Goal: Transaction & Acquisition: Purchase product/service

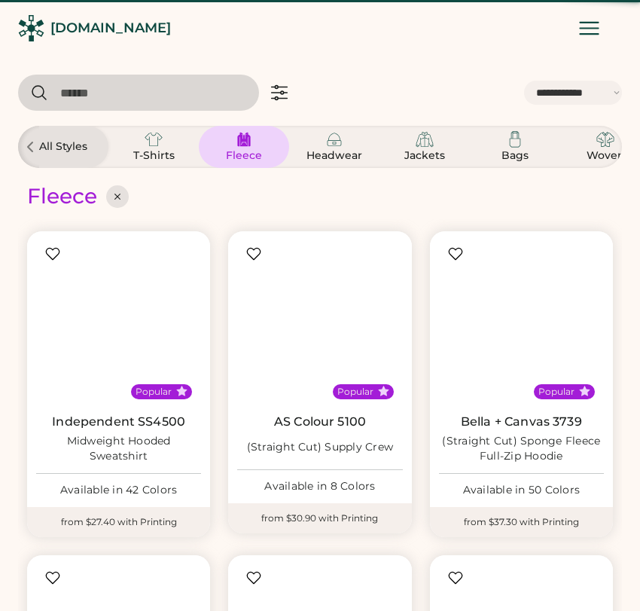
select select "*****"
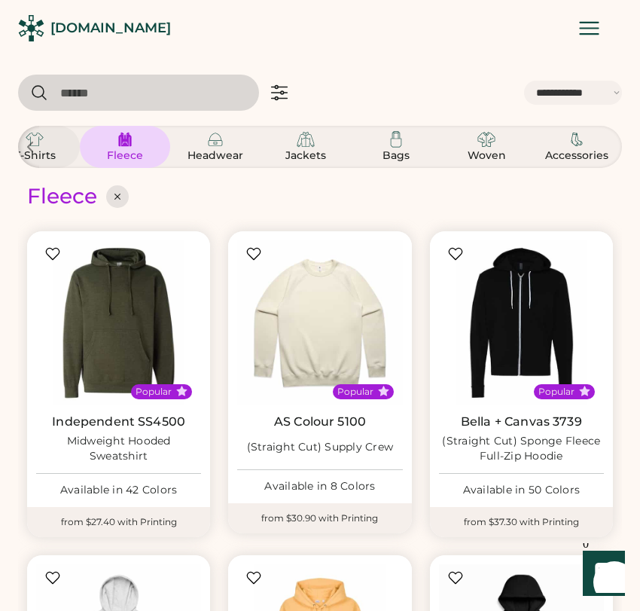
click at [50, 142] on div "T-Shirts" at bounding box center [35, 146] width 68 height 33
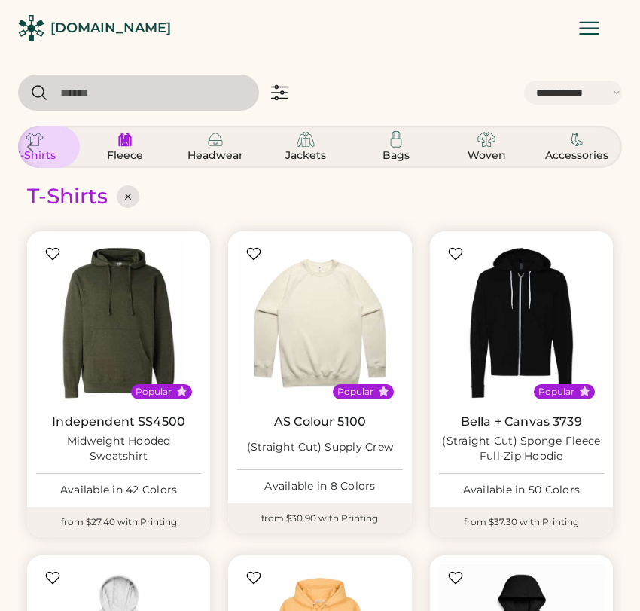
select select "*"
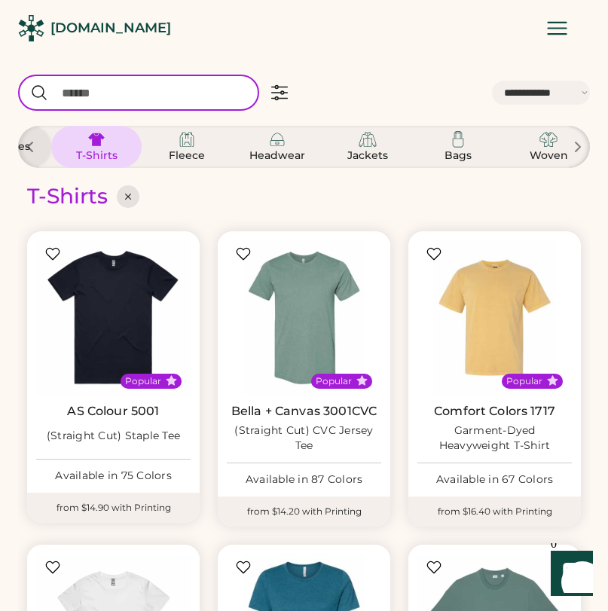
click at [135, 96] on input "input" at bounding box center [138, 93] width 241 height 36
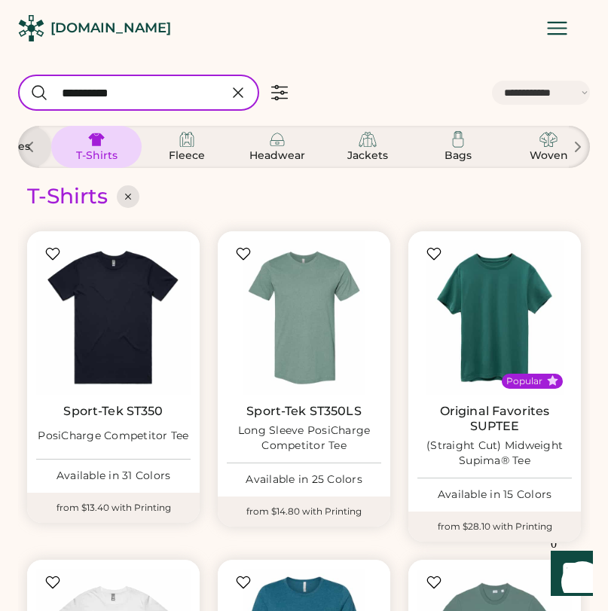
type input "**********"
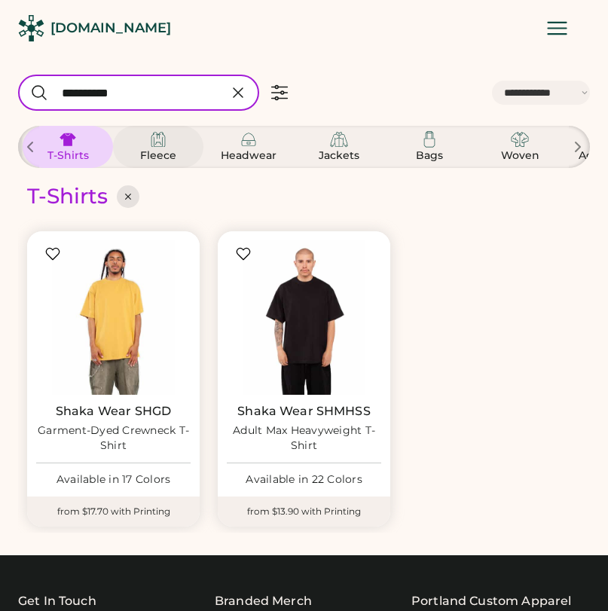
scroll to position [0, 90]
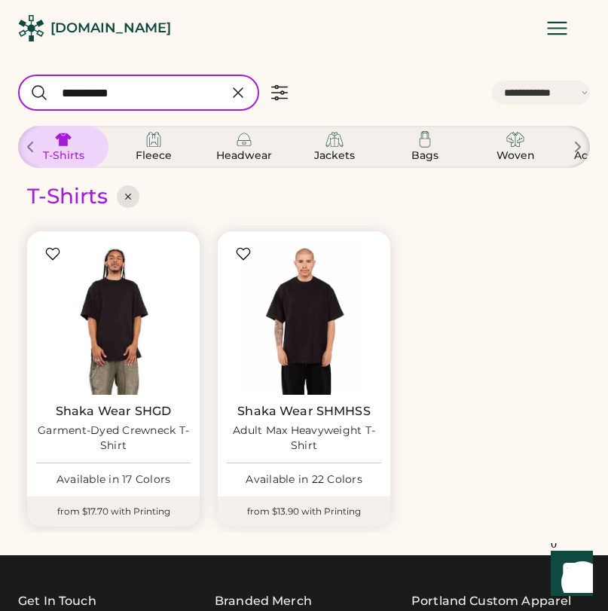
click at [122, 352] on img at bounding box center [113, 317] width 154 height 154
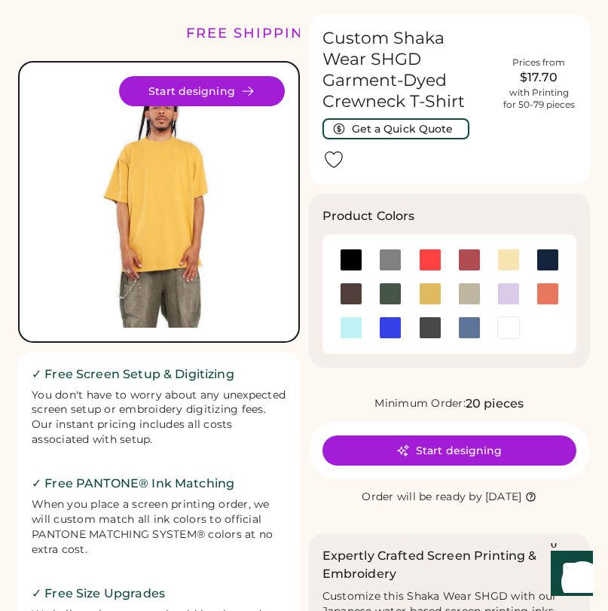
scroll to position [35, 0]
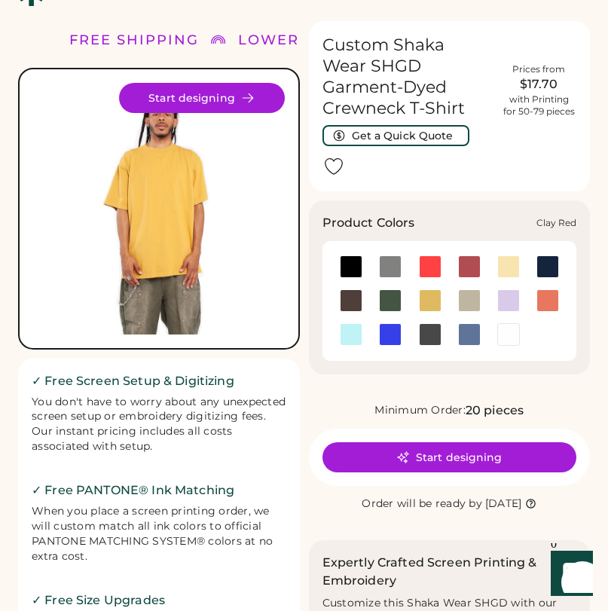
click at [471, 269] on div at bounding box center [469, 266] width 23 height 23
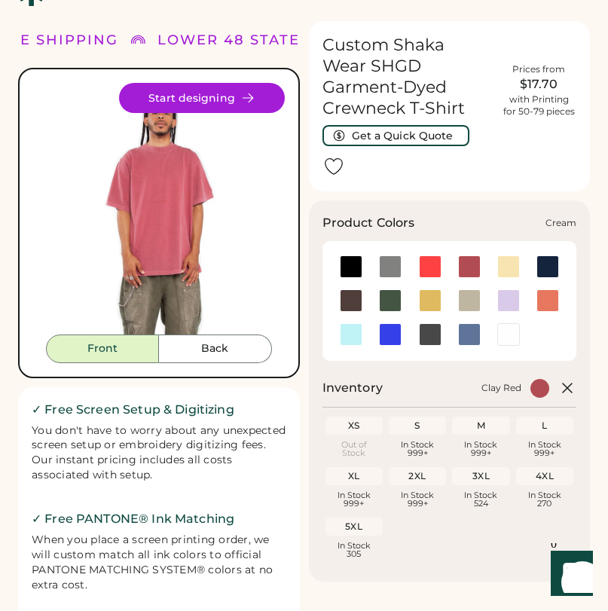
click at [512, 262] on div at bounding box center [508, 266] width 23 height 23
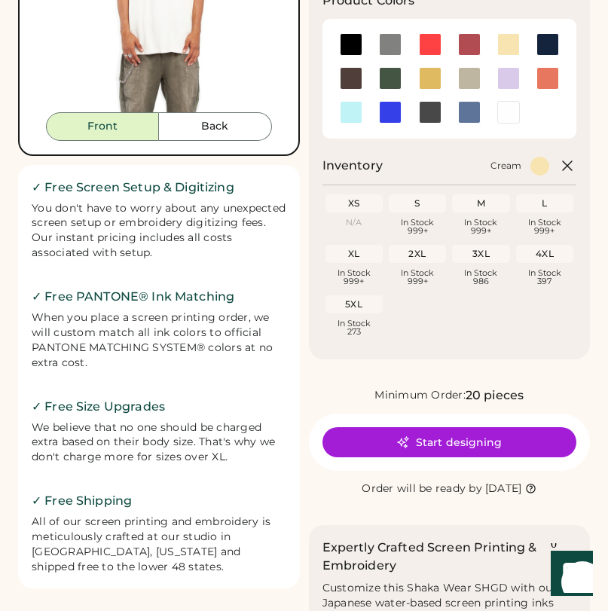
scroll to position [285, 0]
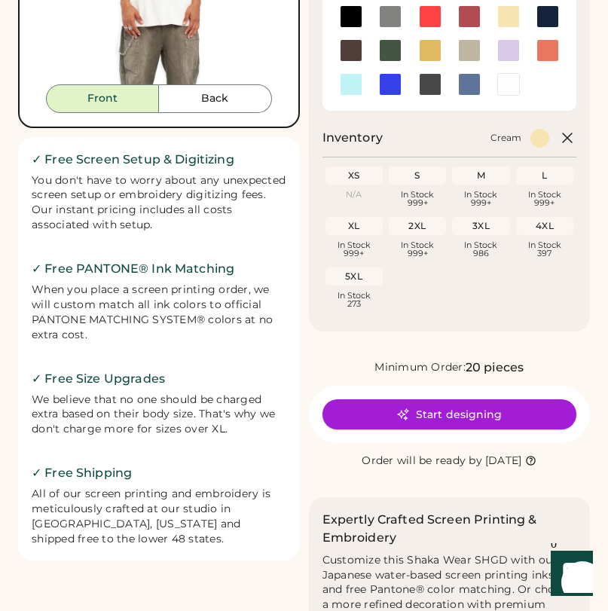
click at [464, 418] on button "Start designing" at bounding box center [449, 414] width 255 height 30
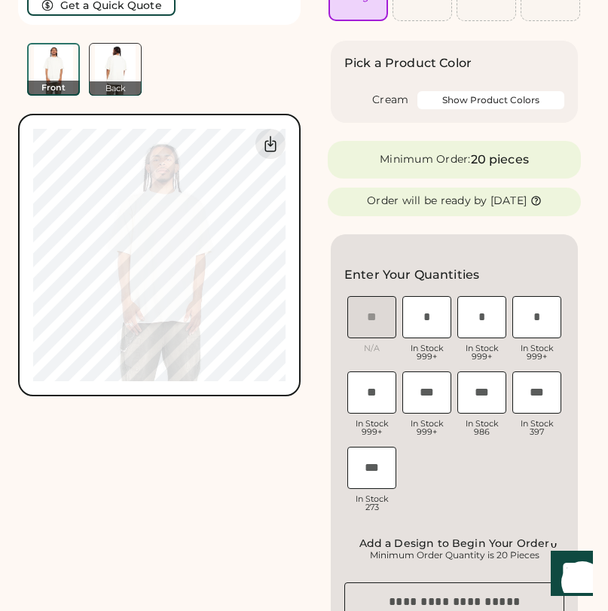
scroll to position [193, 0]
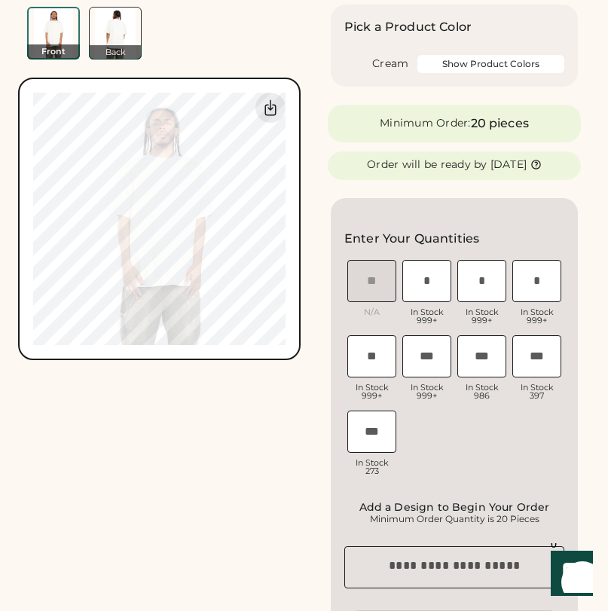
click at [423, 292] on input "input" at bounding box center [426, 281] width 49 height 42
click at [459, 438] on div "XS N/A S In Stock 999+ M In Stock 999+ L In Stock 999+ XL In Stock 999+ 2XL In …" at bounding box center [454, 370] width 220 height 226
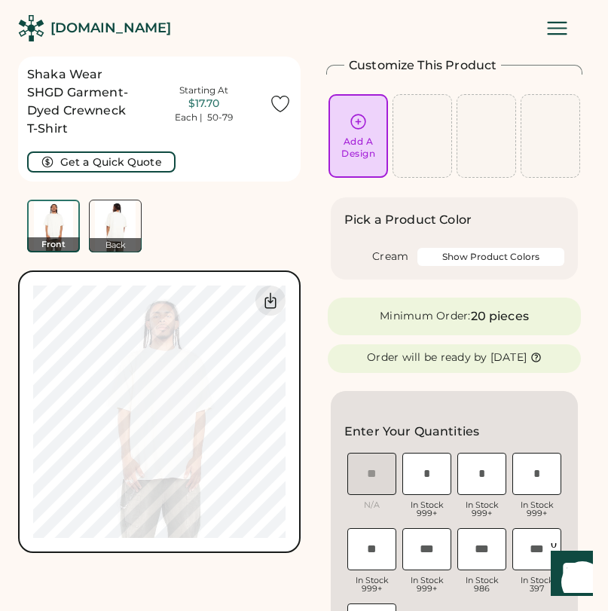
scroll to position [0, 0]
